Goal: Transaction & Acquisition: Purchase product/service

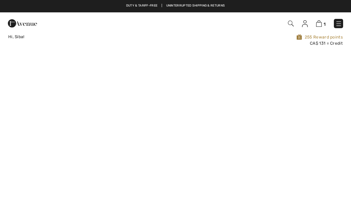
checkbox input "true"
click at [341, 21] on img at bounding box center [339, 23] width 7 height 7
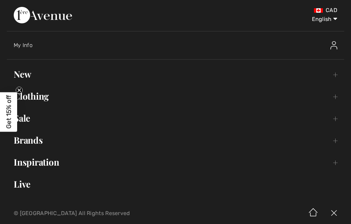
click at [257, 67] on link "New Toggle submenu" at bounding box center [176, 74] width 338 height 15
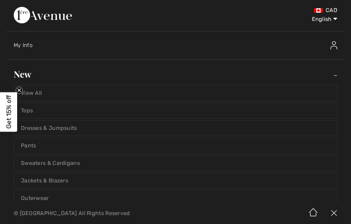
click at [285, 87] on link "View All" at bounding box center [175, 92] width 323 height 15
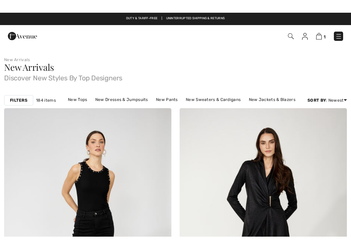
scroll to position [94, 0]
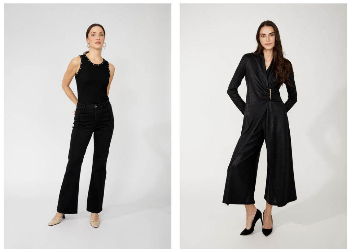
checkbox input "true"
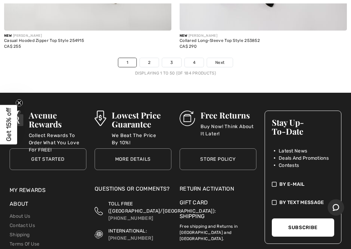
scroll to position [7267, 0]
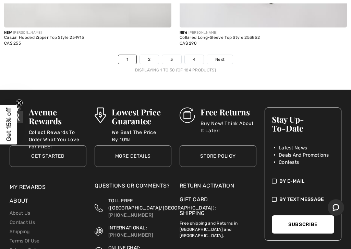
click at [226, 55] on link "Next" at bounding box center [220, 59] width 26 height 9
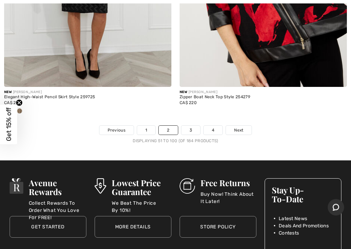
scroll to position [7294, 0]
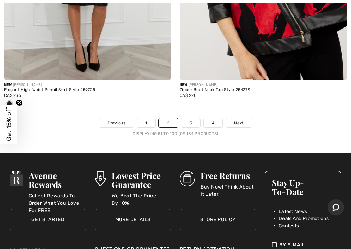
click at [242, 120] on span "Next" at bounding box center [238, 123] width 9 height 6
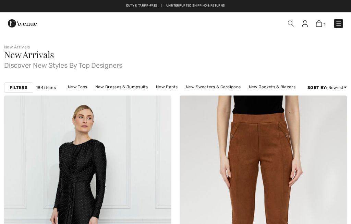
checkbox input "true"
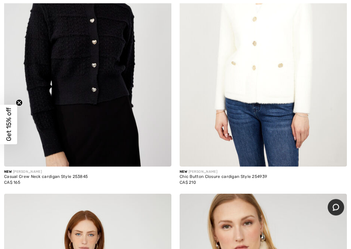
scroll to position [4015, 0]
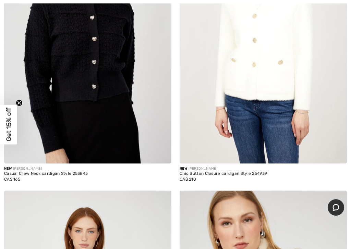
click at [259, 62] on img at bounding box center [263, 37] width 167 height 251
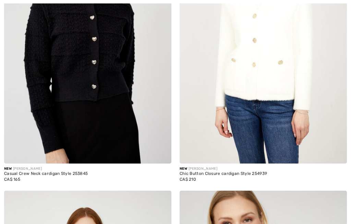
checkbox input "true"
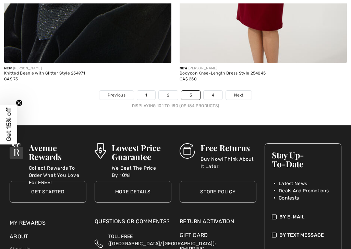
scroll to position [7335, 0]
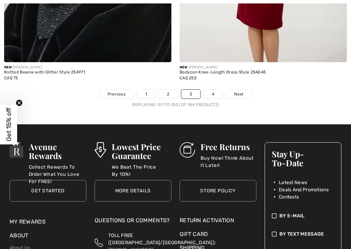
click at [243, 90] on link "Next" at bounding box center [239, 94] width 26 height 9
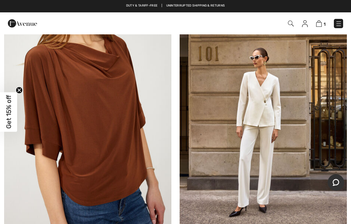
scroll to position [4766, 0]
